Goal: Task Accomplishment & Management: Use online tool/utility

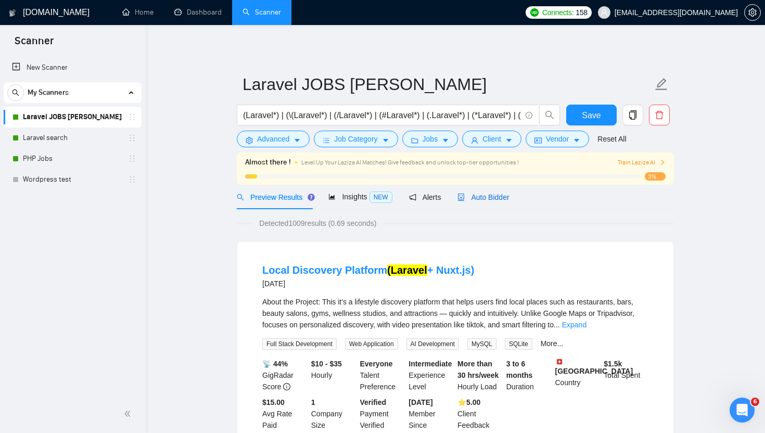
click at [469, 201] on span "Auto Bidder" at bounding box center [484, 197] width 52 height 8
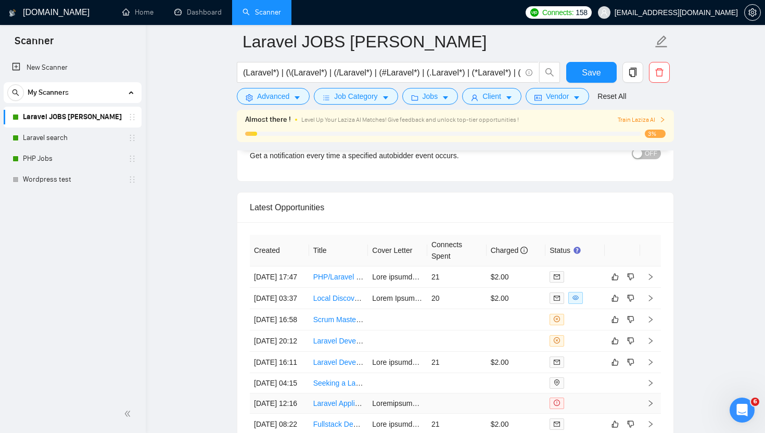
scroll to position [2459, 0]
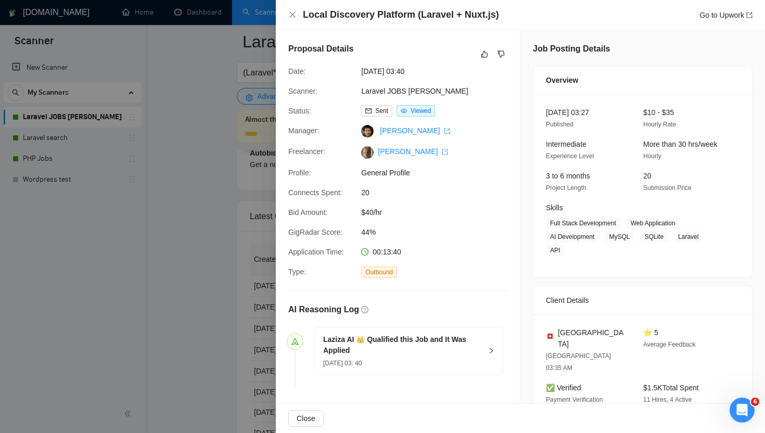
click at [218, 292] on div at bounding box center [382, 216] width 765 height 433
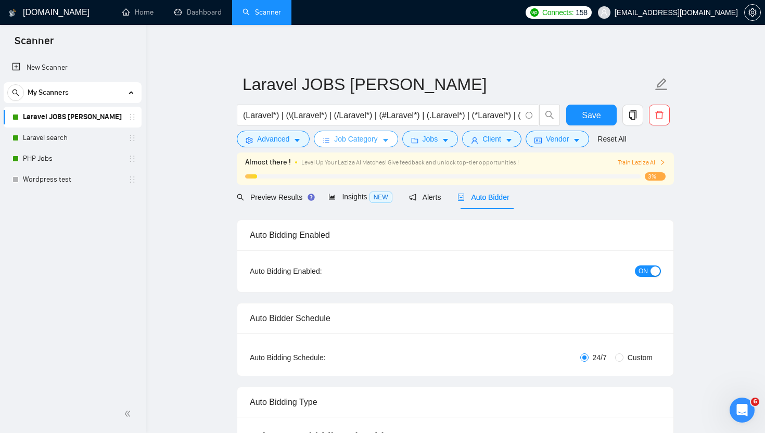
click at [359, 142] on span "Job Category" at bounding box center [355, 138] width 43 height 11
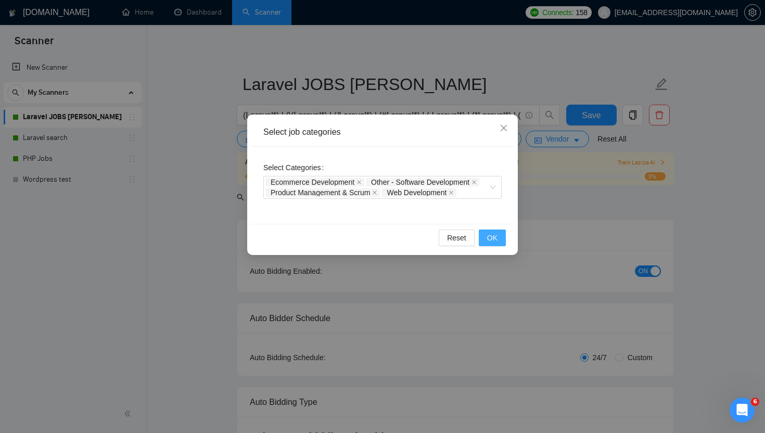
click at [500, 238] on button "OK" at bounding box center [492, 238] width 27 height 17
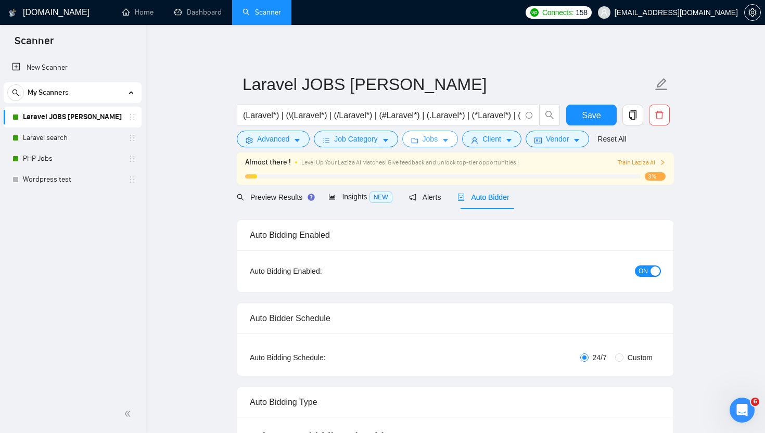
click at [438, 140] on span "Jobs" at bounding box center [431, 138] width 16 height 11
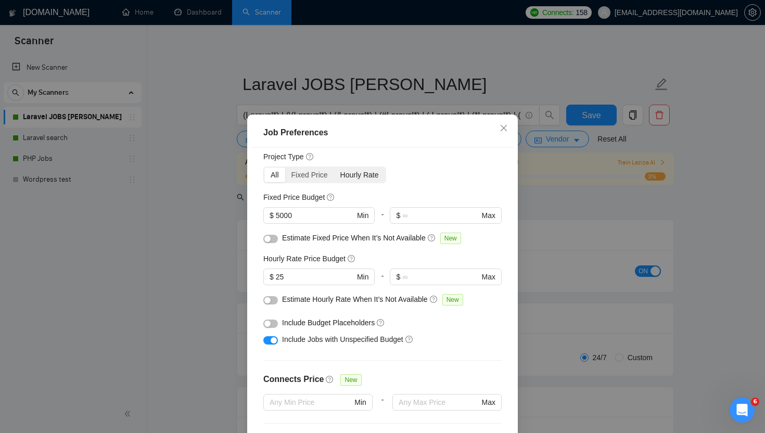
scroll to position [33, 0]
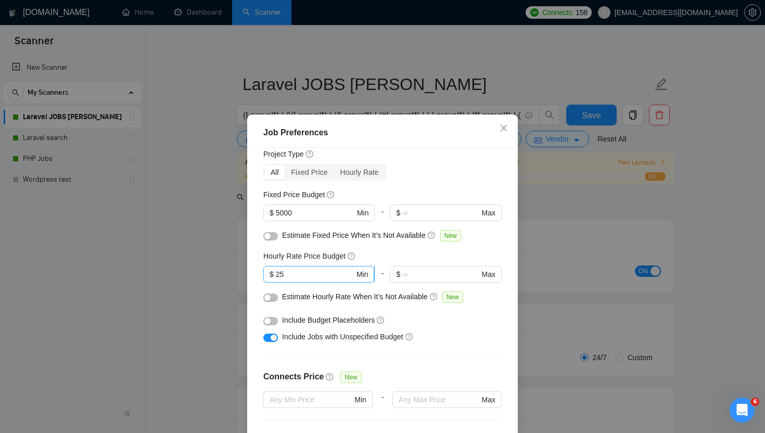
click at [305, 279] on input "25" at bounding box center [315, 274] width 79 height 11
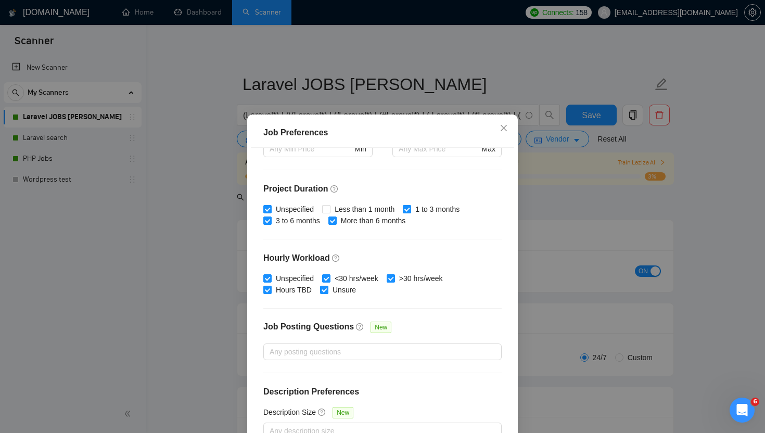
scroll to position [64, 0]
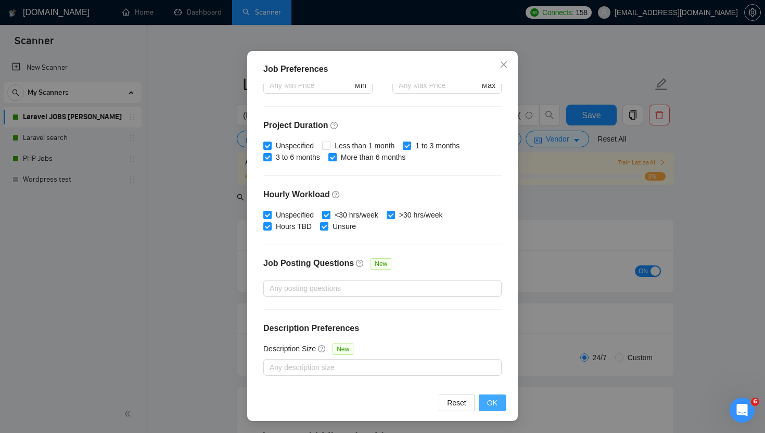
type input "35"
click at [492, 405] on span "OK" at bounding box center [492, 402] width 10 height 11
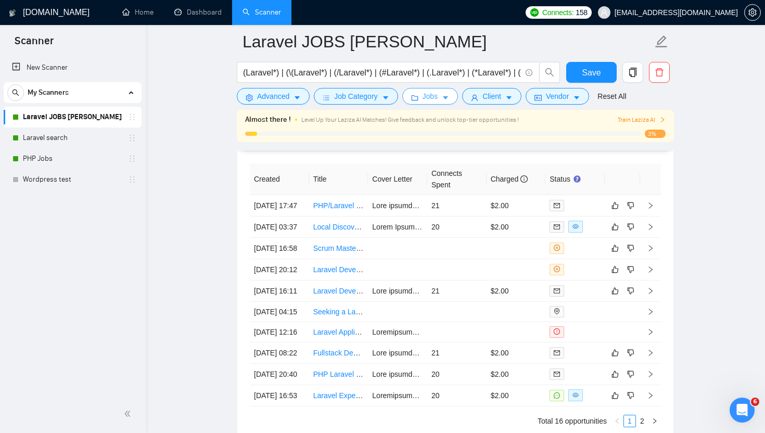
scroll to position [2557, 0]
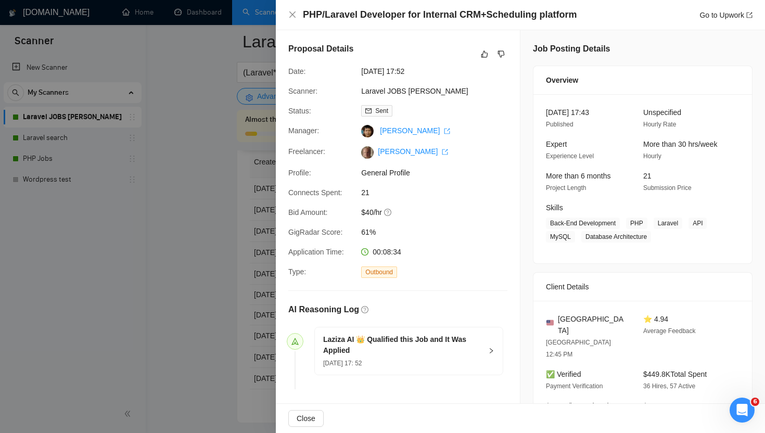
click at [224, 186] on div at bounding box center [382, 216] width 765 height 433
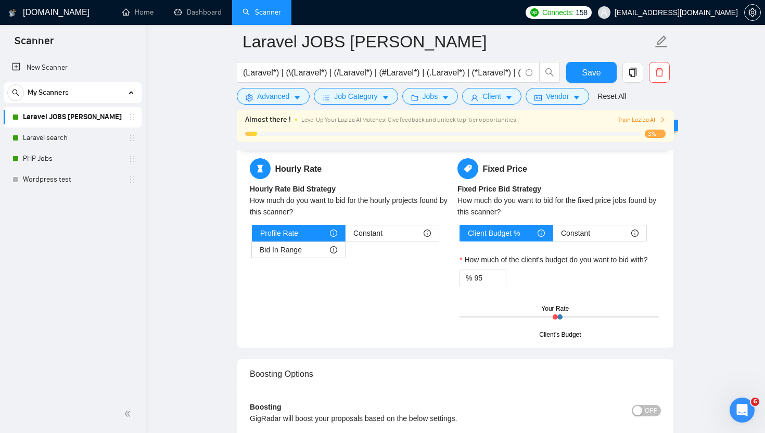
scroll to position [1609, 0]
click at [311, 244] on div "Bid In Range" at bounding box center [299, 250] width 78 height 16
click at [252, 252] on input "Bid In Range" at bounding box center [252, 252] width 0 height 0
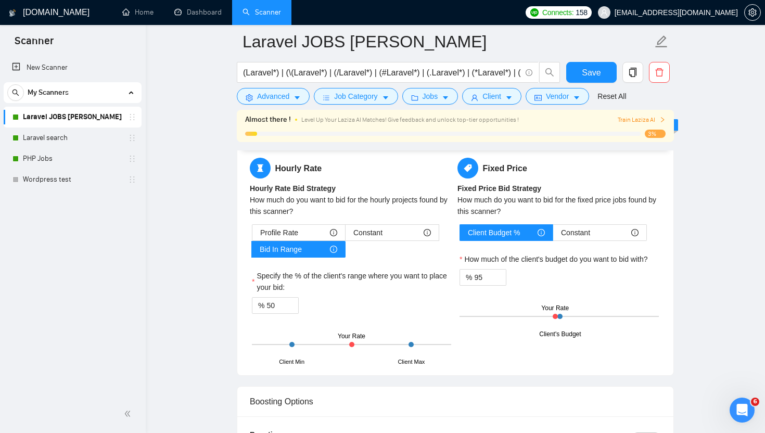
drag, startPoint x: 290, startPoint y: 345, endPoint x: 332, endPoint y: 347, distance: 42.3
click at [332, 347] on div "Client Min Client Max Your Rate" at bounding box center [351, 344] width 199 height 36
click at [346, 344] on div at bounding box center [351, 344] width 199 height 1
click at [290, 342] on div at bounding box center [292, 344] width 5 height 5
drag, startPoint x: 353, startPoint y: 345, endPoint x: 383, endPoint y: 347, distance: 29.8
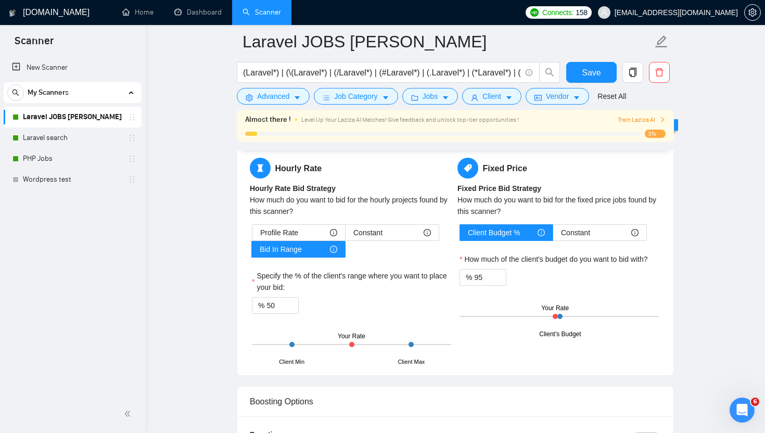
click at [383, 347] on div "Client Min Client Max Your Rate" at bounding box center [351, 344] width 199 height 36
click at [292, 305] on span "Decrease Value" at bounding box center [292, 308] width 11 height 9
type input "100"
click at [290, 235] on span "Profile Rate" at bounding box center [279, 233] width 38 height 16
click at [253, 235] on input "Profile Rate" at bounding box center [253, 235] width 0 height 0
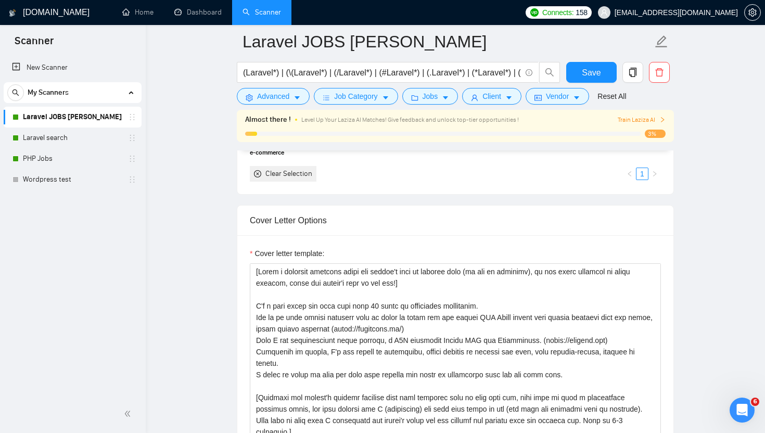
scroll to position [1020, 0]
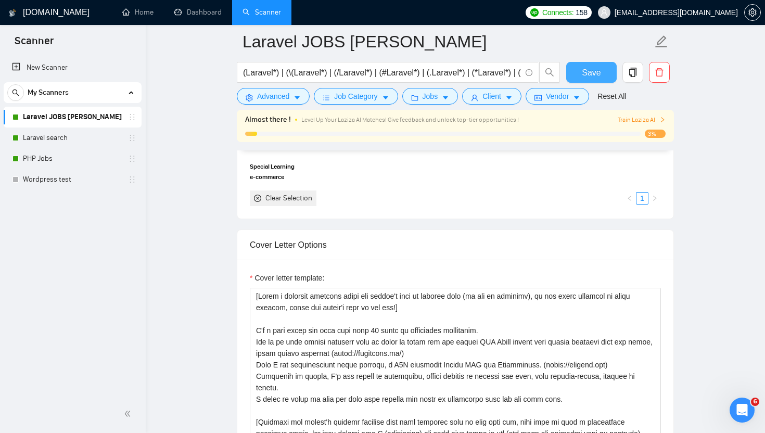
click at [583, 73] on span "Save" at bounding box center [591, 72] width 19 height 13
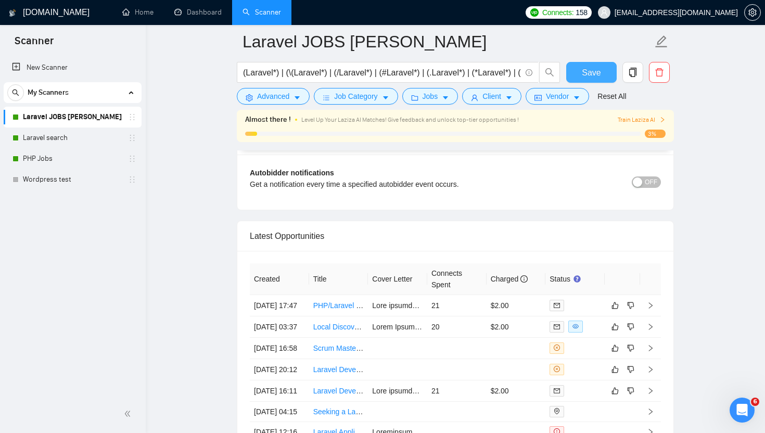
scroll to position [2447, 0]
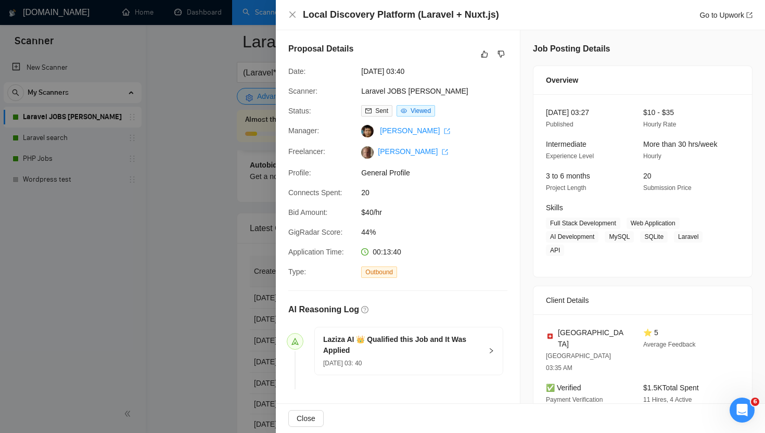
click at [228, 326] on div at bounding box center [382, 216] width 765 height 433
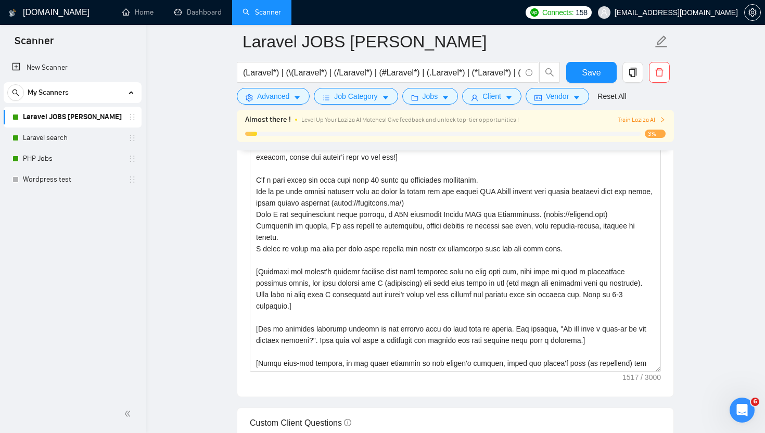
scroll to position [1171, 0]
